Goal: Task Accomplishment & Management: Use online tool/utility

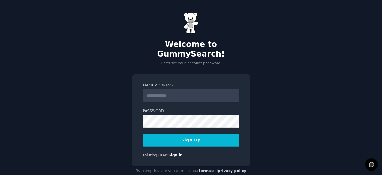
click at [171, 89] on input "Email Address" at bounding box center [191, 95] width 97 height 13
type input "**********"
click at [193, 134] on button "Sign up" at bounding box center [191, 140] width 97 height 13
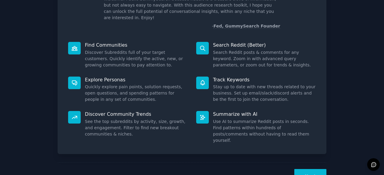
scroll to position [50, 0]
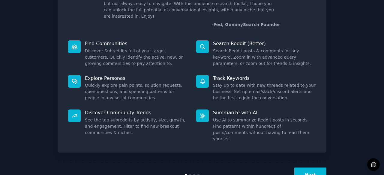
click at [305, 168] on button "Next" at bounding box center [310, 175] width 32 height 15
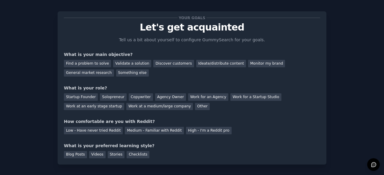
scroll to position [5, 0]
click at [250, 63] on div "Monitor my brand" at bounding box center [266, 63] width 37 height 7
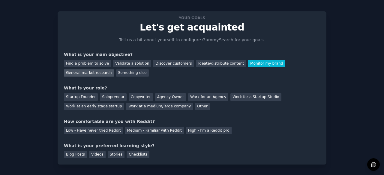
click at [114, 70] on div "General market research" at bounding box center [89, 73] width 50 height 7
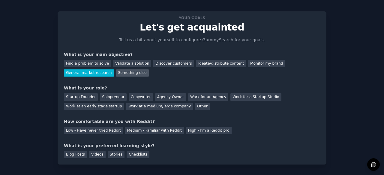
click at [116, 74] on div "Something else" at bounding box center [132, 73] width 33 height 7
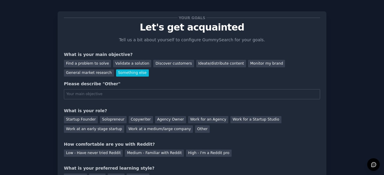
click at [172, 95] on input "text" at bounding box center [192, 94] width 256 height 10
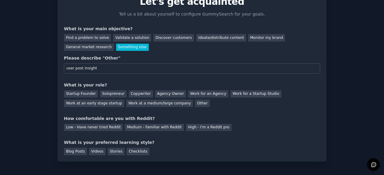
scroll to position [34, 0]
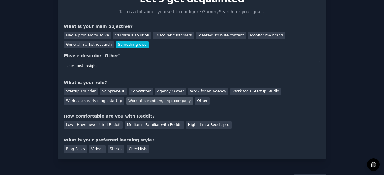
type input "user post insight"
click at [126, 99] on div "Work at a medium/large company" at bounding box center [159, 100] width 67 height 7
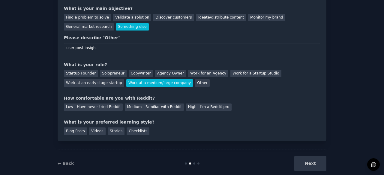
scroll to position [52, 0]
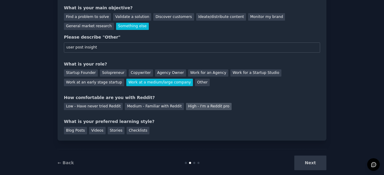
click at [193, 106] on div "High - I'm a Reddit pro" at bounding box center [209, 106] width 46 height 7
click at [83, 132] on div "Blog Posts" at bounding box center [75, 130] width 23 height 7
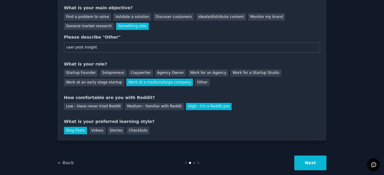
click at [310, 160] on button "Next" at bounding box center [310, 163] width 32 height 15
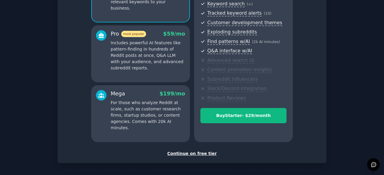
scroll to position [89, 0]
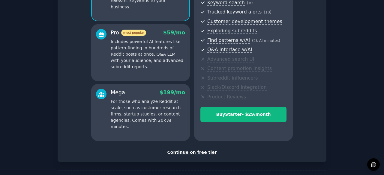
click at [149, 112] on p "For those who analyze Reddit at scale, such as customer research firms, startup…" at bounding box center [148, 114] width 74 height 31
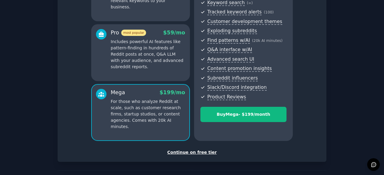
click at [202, 151] on div "Continue on free tier" at bounding box center [192, 153] width 256 height 6
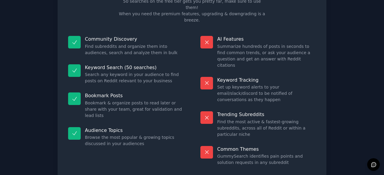
scroll to position [58, 0]
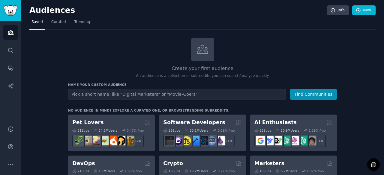
click at [136, 96] on input "text" at bounding box center [177, 94] width 218 height 11
drag, startPoint x: 136, startPoint y: 96, endPoint x: 127, endPoint y: 95, distance: 8.2
click at [127, 95] on input "text" at bounding box center [177, 94] width 218 height 11
click at [127, 95] on input "c" at bounding box center [177, 94] width 218 height 11
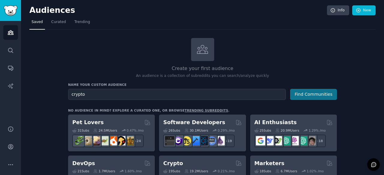
type input "crypto"
click at [318, 91] on button "Find Communities" at bounding box center [313, 94] width 47 height 11
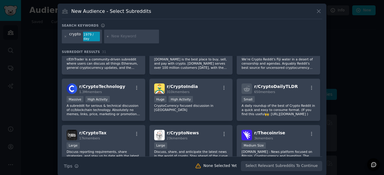
scroll to position [116, 0]
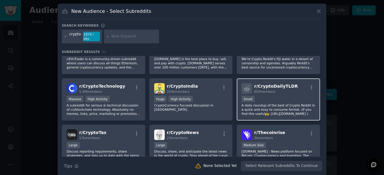
click at [268, 103] on p "A daily roundup of the best of Crypto Reddit in a quick and easy to consume for…" at bounding box center [278, 109] width 74 height 13
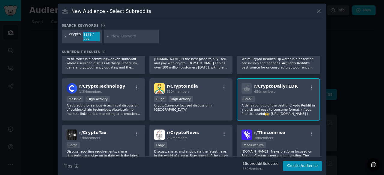
click at [268, 103] on p "A daily roundup of the best of Crypto Reddit in a quick and easy to consume for…" at bounding box center [278, 109] width 74 height 13
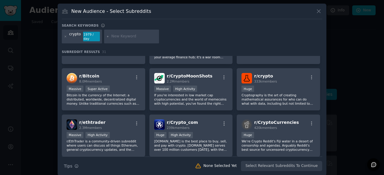
scroll to position [0, 0]
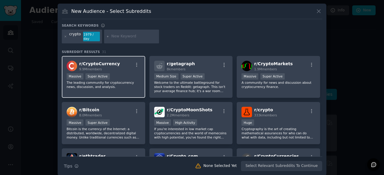
click at [119, 73] on div "Massive Super Active" at bounding box center [104, 76] width 74 height 7
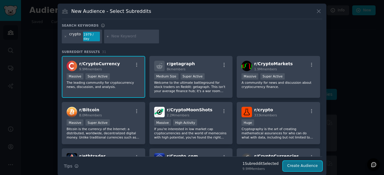
click at [292, 162] on button "Create Audience" at bounding box center [303, 166] width 40 height 10
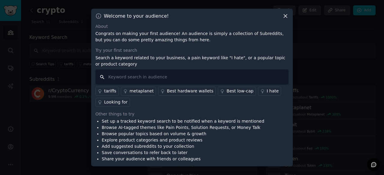
click at [149, 74] on input "text" at bounding box center [191, 77] width 193 height 15
type input "Bitget"
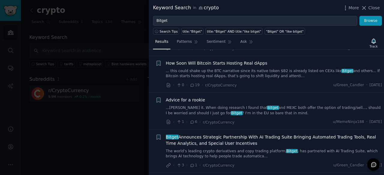
scroll to position [2000, 0]
click at [367, 7] on icon at bounding box center [364, 8] width 6 height 6
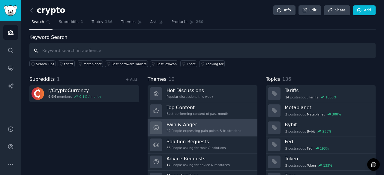
scroll to position [30, 0]
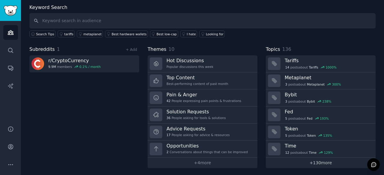
click at [317, 163] on link "+ 130 more" at bounding box center [321, 163] width 110 height 10
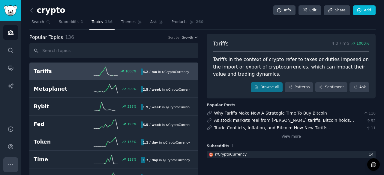
click at [10, 163] on icon "Sidebar" at bounding box center [10, 165] width 6 height 6
click at [165, 49] on input "text" at bounding box center [113, 50] width 169 height 15
